Goal: Information Seeking & Learning: Learn about a topic

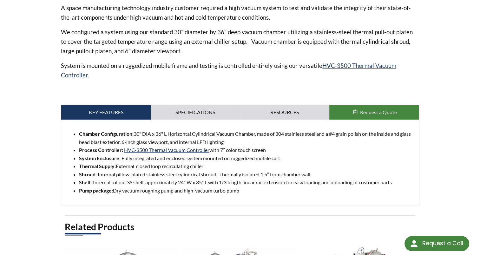
scroll to position [234, 0]
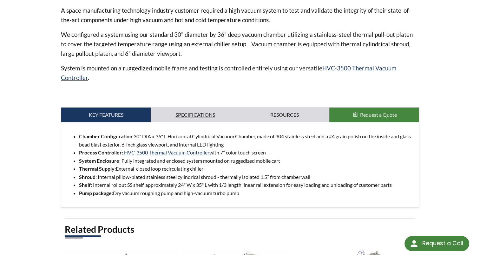
click at [201, 115] on link "Specifications" at bounding box center [195, 115] width 89 height 15
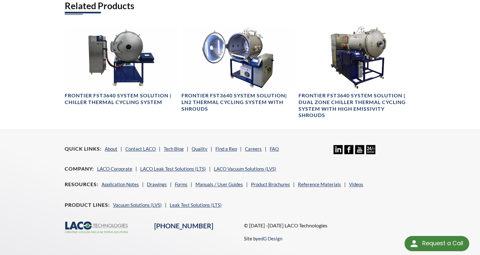
scroll to position [511, 0]
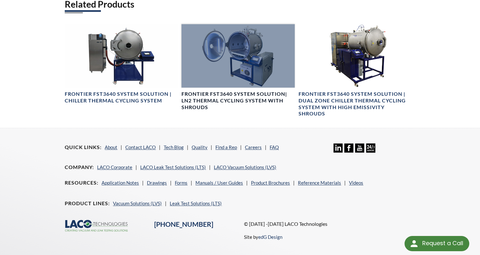
click at [238, 60] on div at bounding box center [237, 55] width 113 height 63
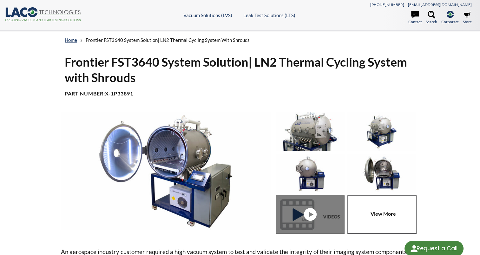
select select "Language Translate Widget"
click at [193, 163] on img at bounding box center [166, 171] width 210 height 118
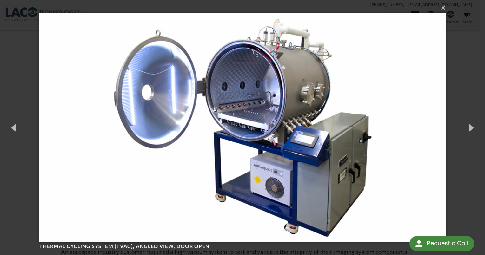
click at [442, 8] on button "×" at bounding box center [244, 8] width 406 height 14
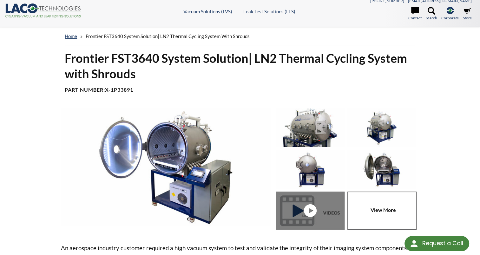
scroll to position [7, 0]
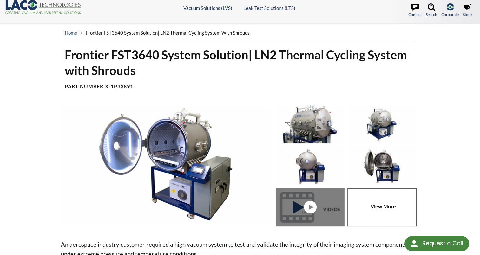
click at [309, 122] on img at bounding box center [310, 124] width 69 height 38
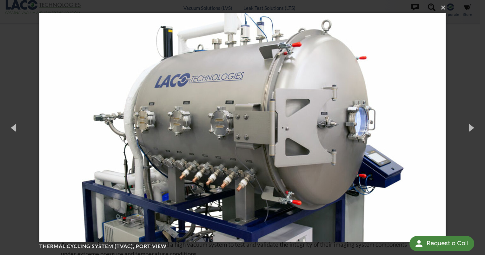
click at [443, 8] on button "×" at bounding box center [244, 8] width 406 height 14
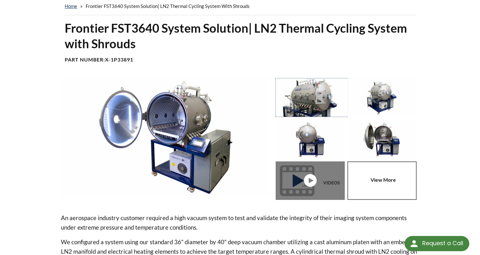
scroll to position [0, 0]
